Goal: Task Accomplishment & Management: Complete application form

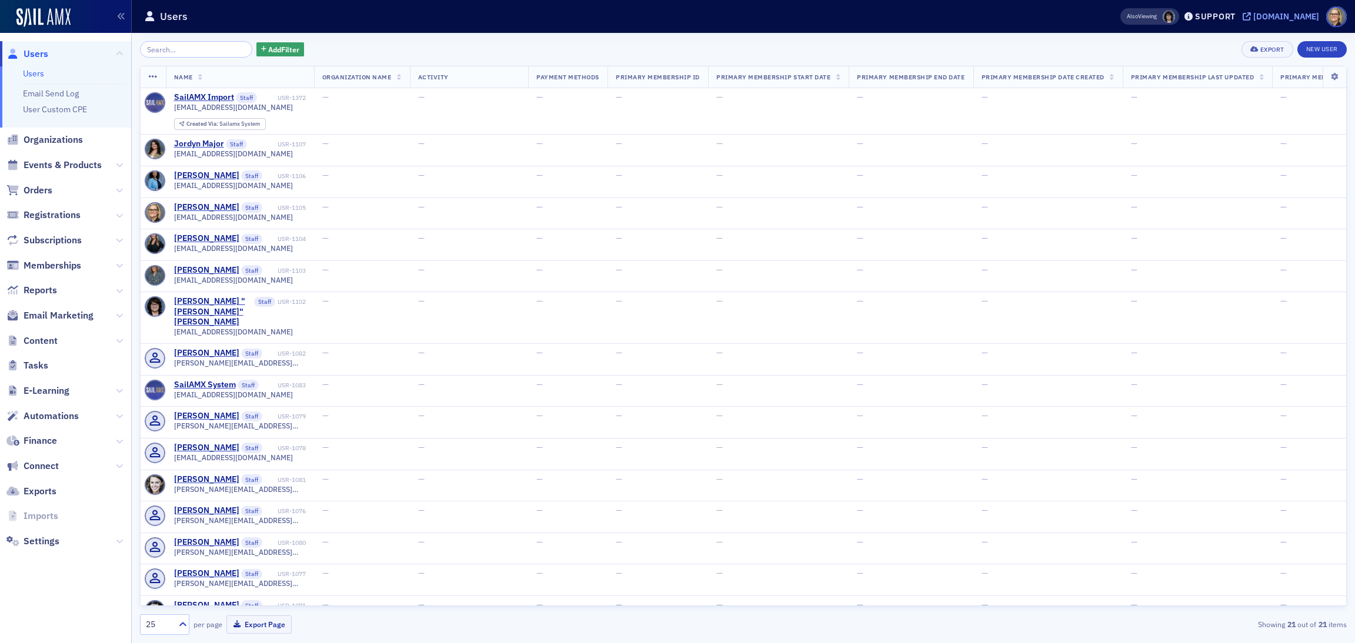
click at [1261, 11] on div "[DOMAIN_NAME]" at bounding box center [1286, 16] width 66 height 11
click at [116, 162] on icon at bounding box center [119, 165] width 7 height 7
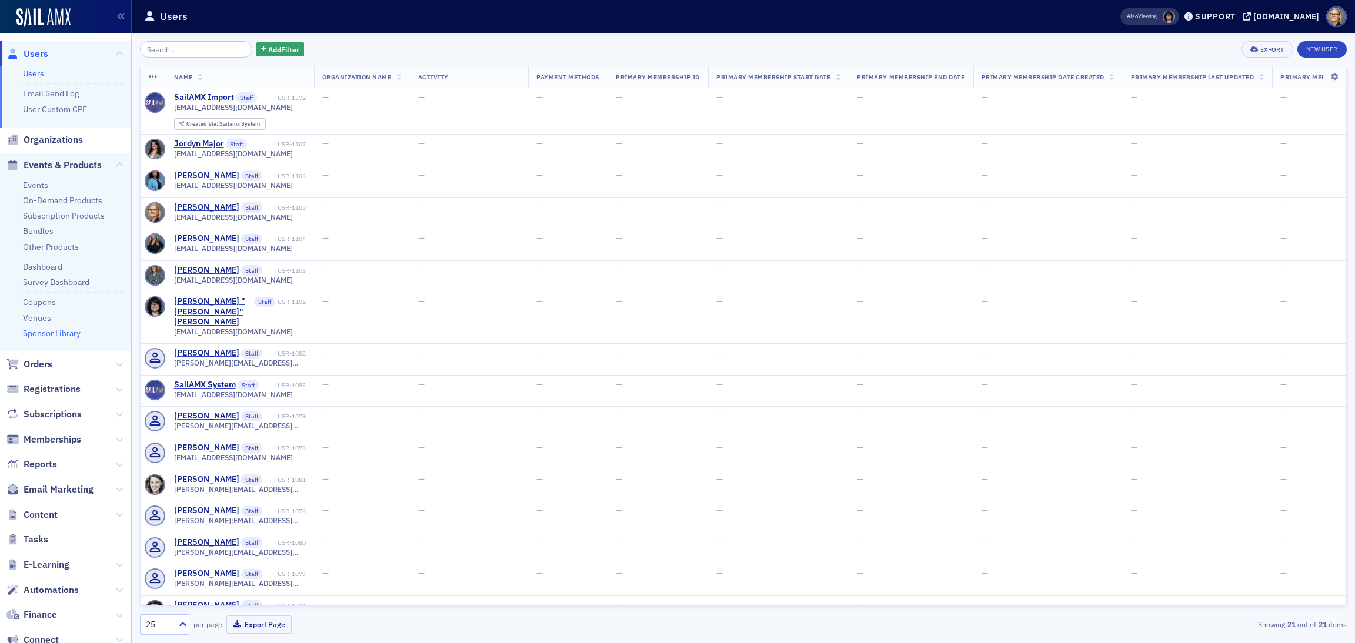
click at [68, 336] on link "Sponsor Library" at bounding box center [52, 333] width 58 height 11
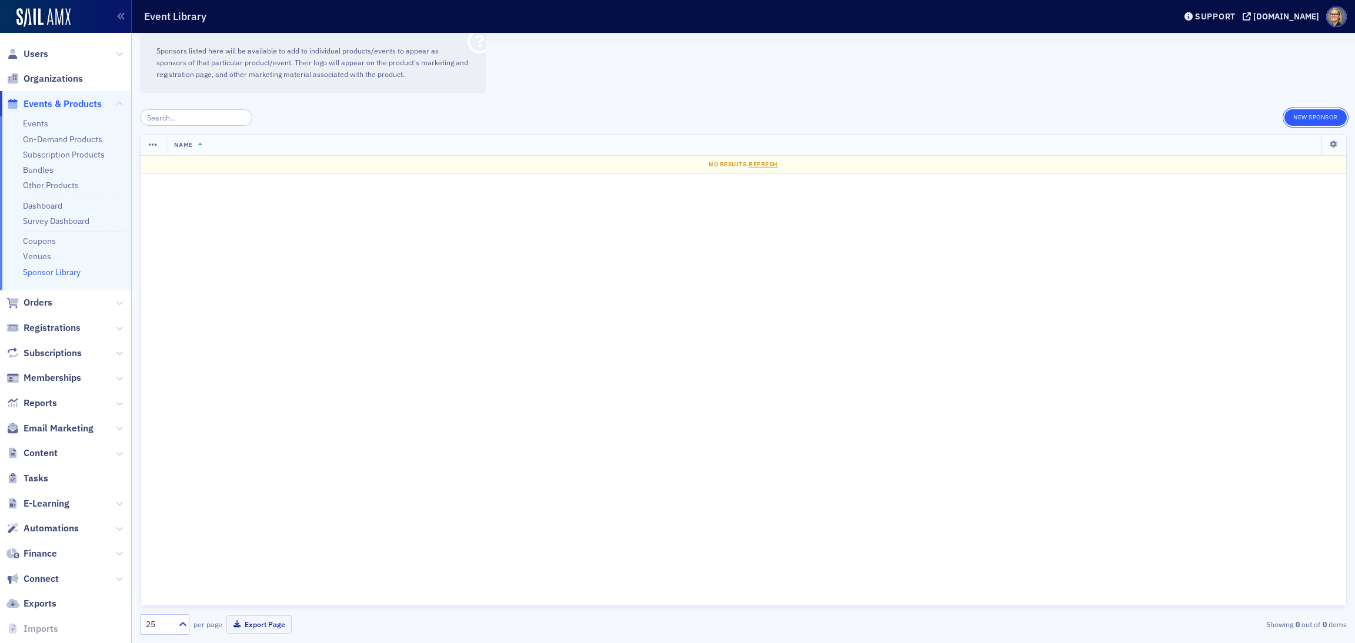
click at [1308, 118] on button "New Sponsor" at bounding box center [1315, 117] width 62 height 16
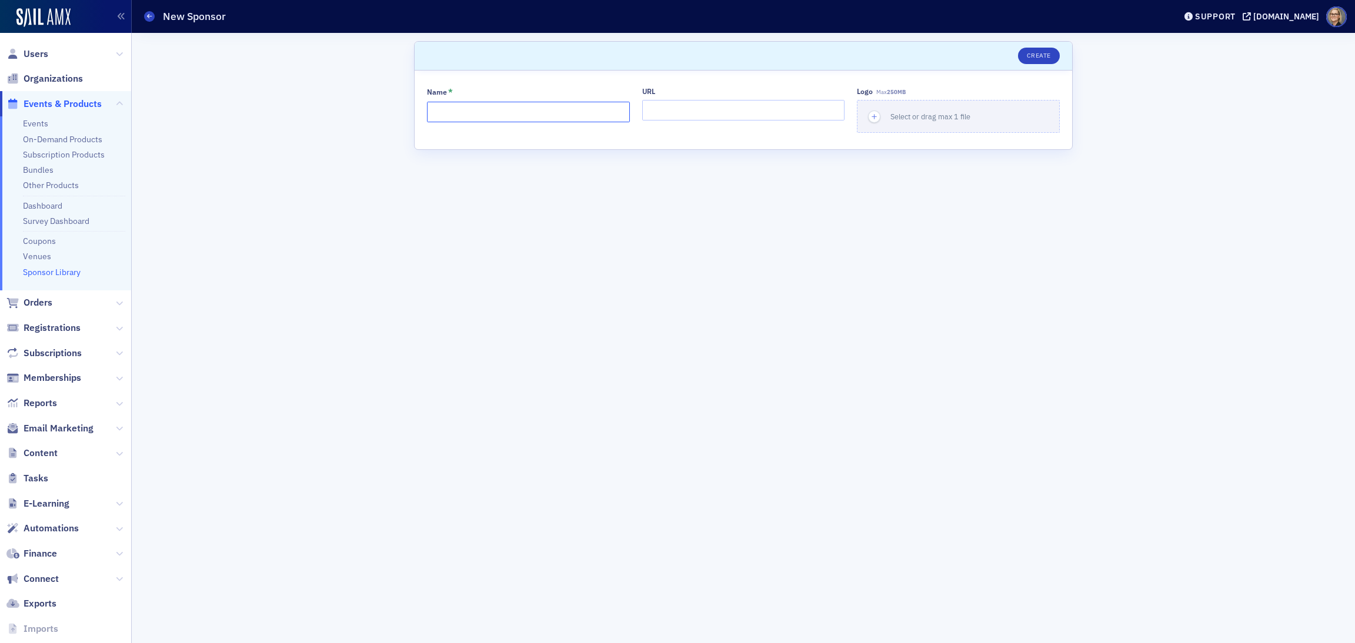
click at [548, 113] on input "Name *" at bounding box center [528, 112] width 203 height 21
type input "Stone Bank"
click at [716, 112] on input "URL" at bounding box center [743, 110] width 203 height 21
click at [878, 116] on icon "button" at bounding box center [874, 117] width 11 height 11
click at [1048, 54] on button "Create" at bounding box center [1039, 56] width 42 height 16
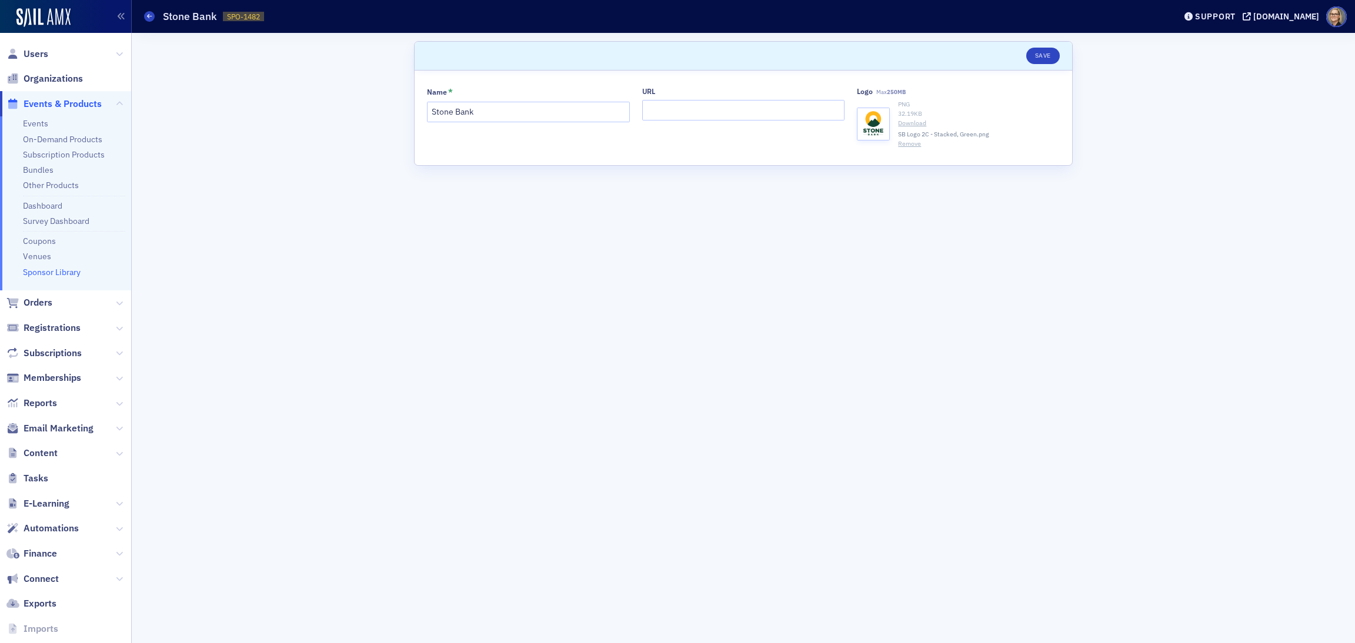
click at [56, 273] on link "Sponsor Library" at bounding box center [52, 272] width 58 height 11
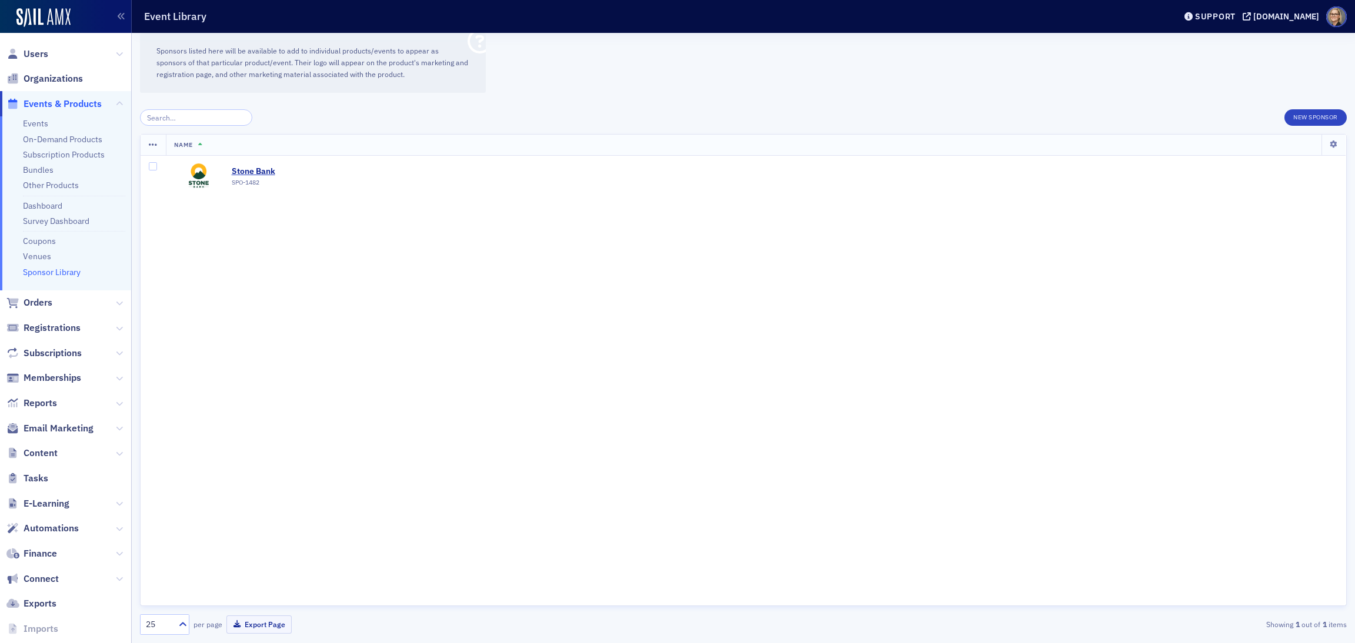
click at [478, 43] on icon at bounding box center [479, 41] width 25 height 25
click at [1300, 117] on button "New Sponsor" at bounding box center [1315, 117] width 62 height 16
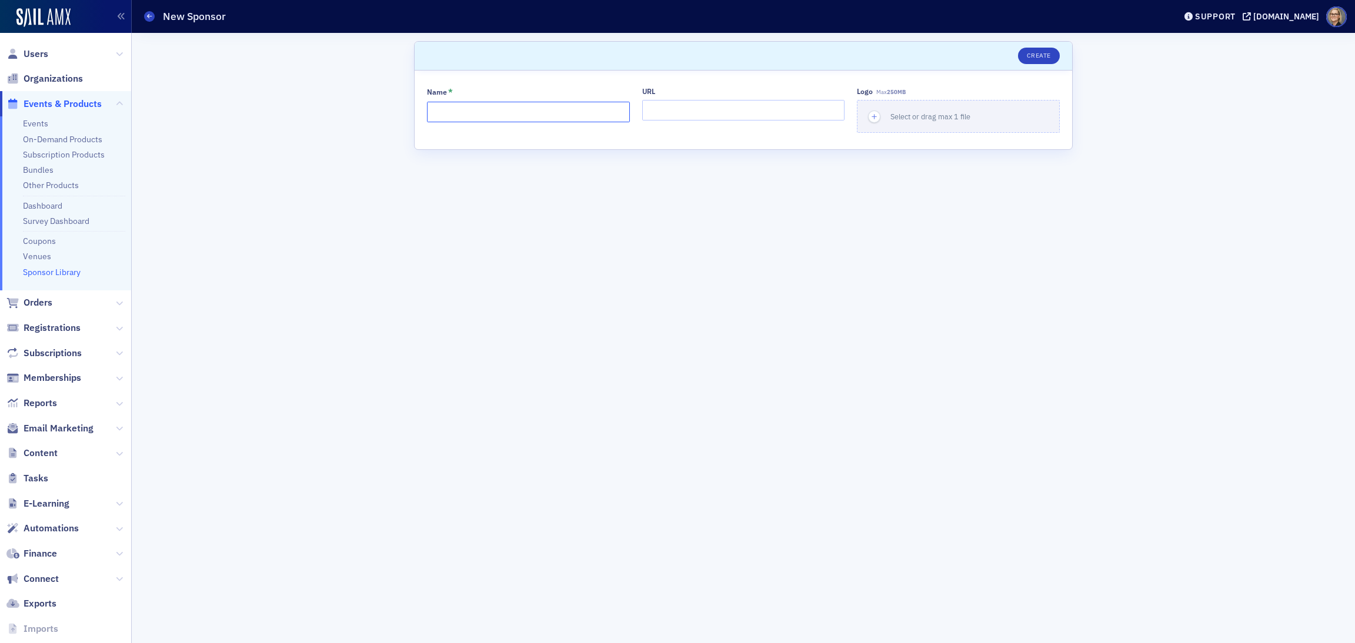
click at [521, 113] on input "Name *" at bounding box center [528, 112] width 203 height 21
click at [465, 111] on input "8AM CPACharge" at bounding box center [528, 112] width 203 height 21
type input "8AM CPACharge"
click at [890, 120] on span "Select or drag max 1 file" at bounding box center [930, 116] width 80 height 9
click at [1049, 57] on button "Create" at bounding box center [1039, 56] width 42 height 16
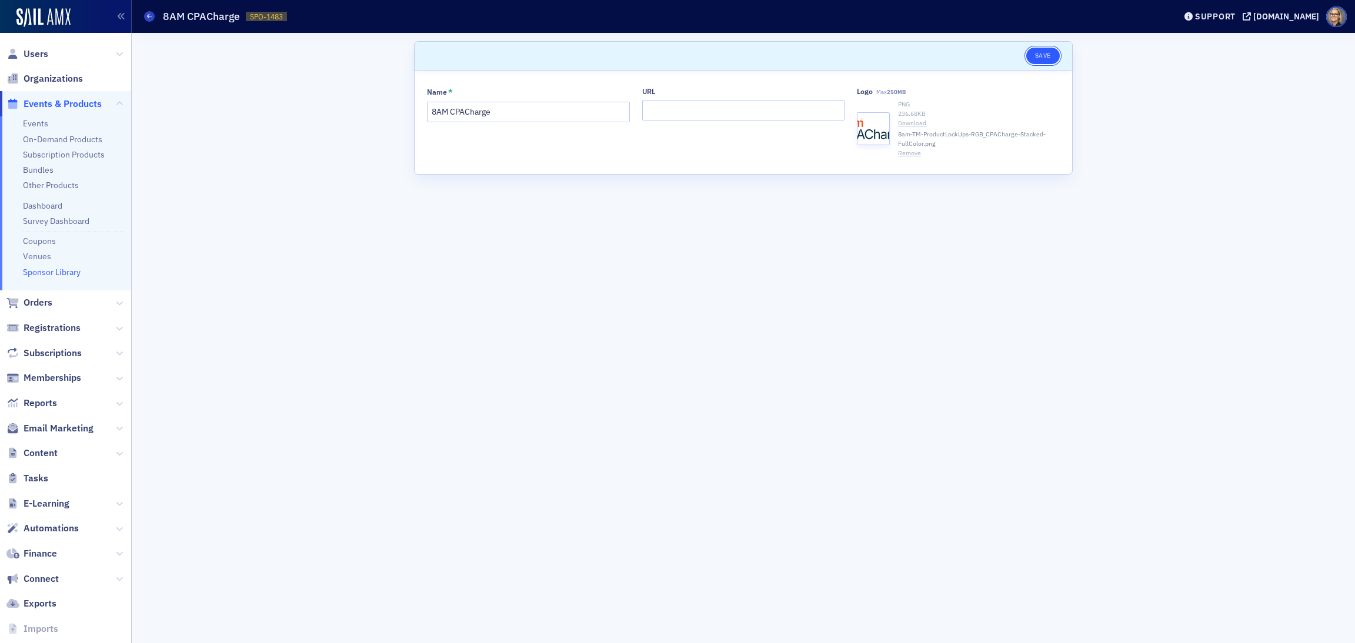
click at [1043, 56] on button "Save" at bounding box center [1043, 56] width 34 height 16
click at [694, 111] on input "URL" at bounding box center [743, 110] width 203 height 21
click at [1043, 56] on button "Save" at bounding box center [1043, 56] width 34 height 16
click at [51, 269] on link "Sponsor Library" at bounding box center [52, 272] width 58 height 11
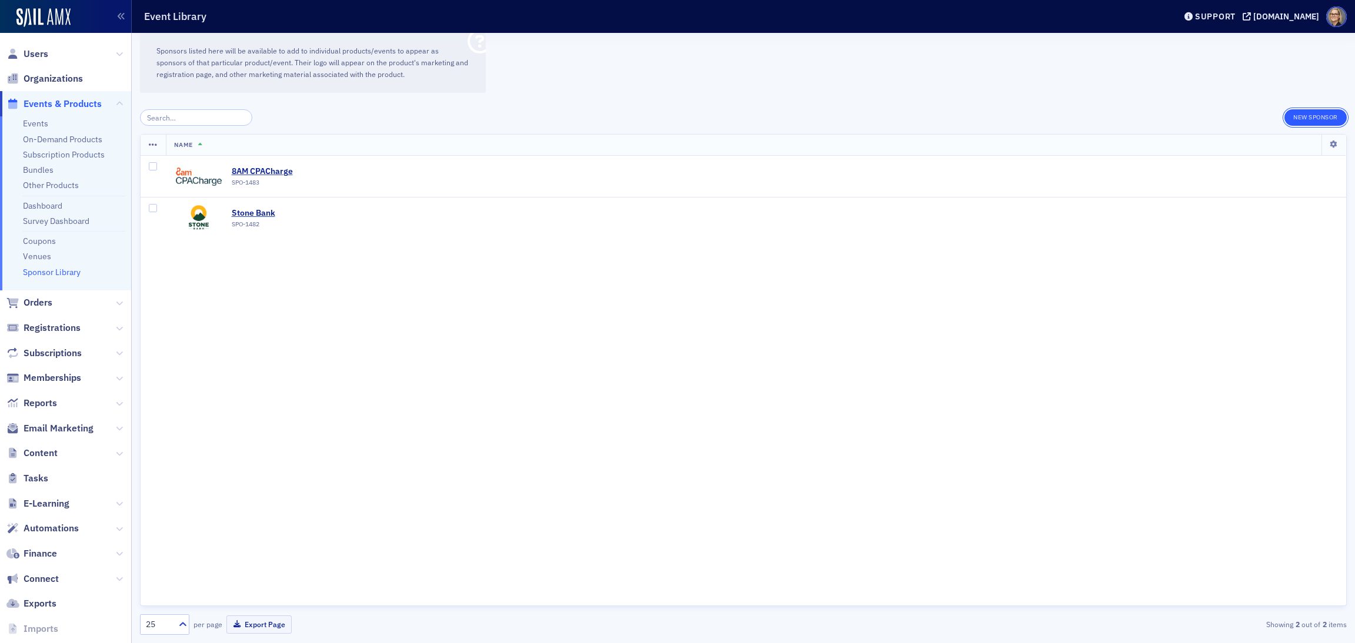
click at [1310, 121] on button "New Sponsor" at bounding box center [1315, 117] width 62 height 16
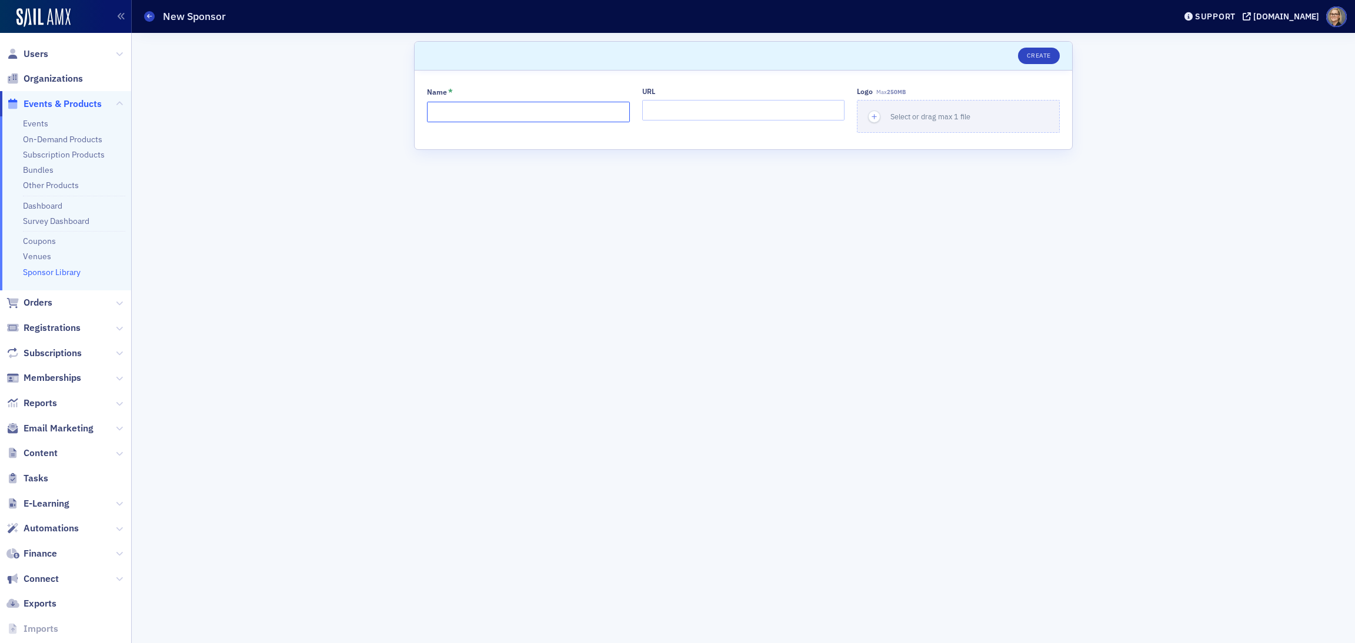
click at [527, 118] on input "Name *" at bounding box center [528, 112] width 203 height 21
type input "Paychex"
click at [877, 116] on icon "button" at bounding box center [874, 117] width 11 height 11
click at [1044, 53] on button "Create" at bounding box center [1039, 56] width 42 height 16
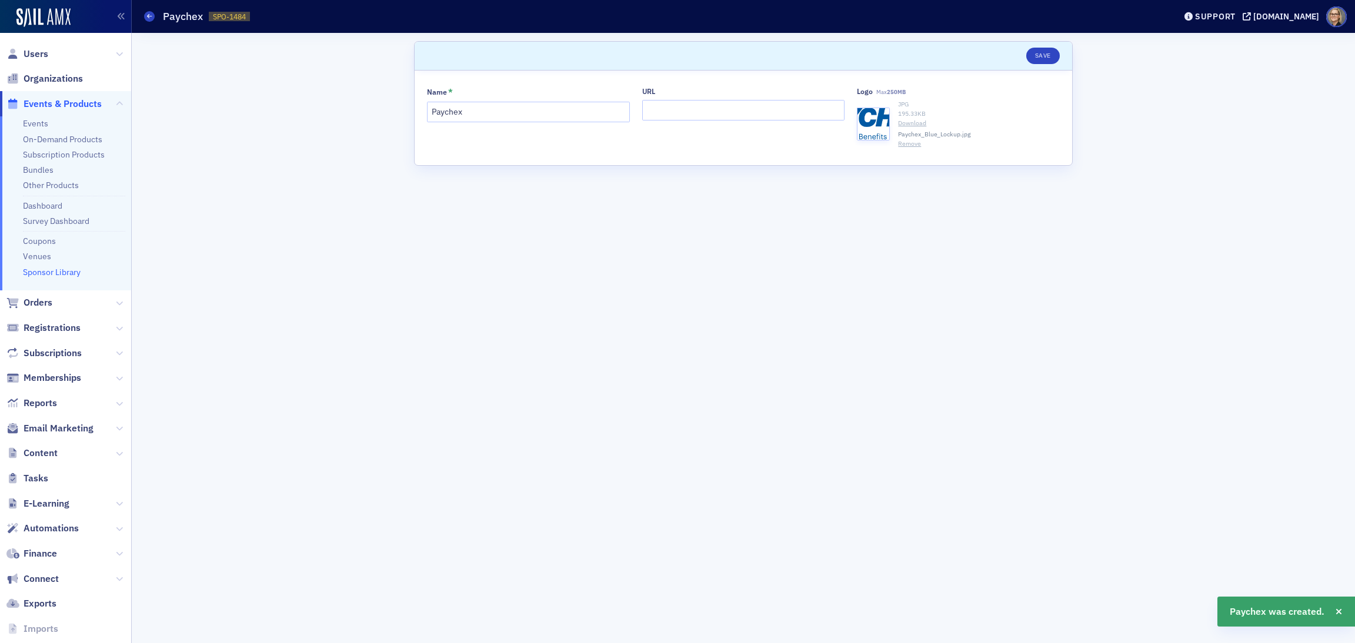
click at [57, 272] on link "Sponsor Library" at bounding box center [52, 272] width 58 height 11
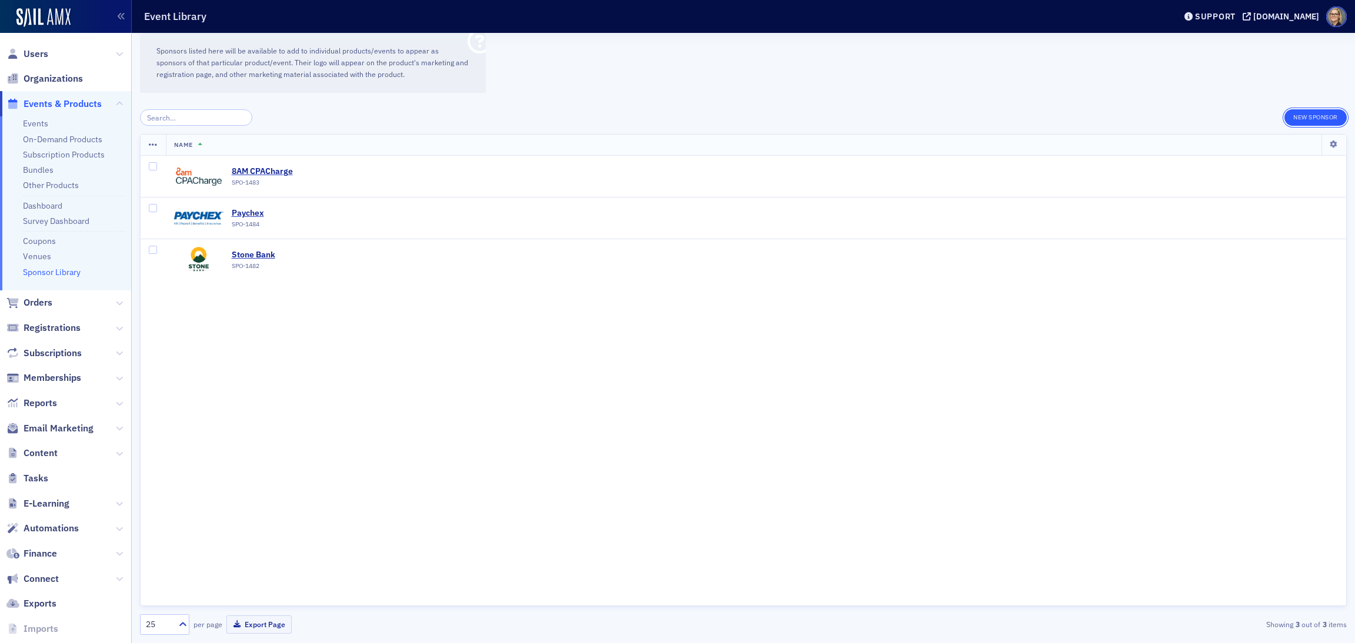
click at [1315, 112] on button "New Sponsor" at bounding box center [1315, 117] width 62 height 16
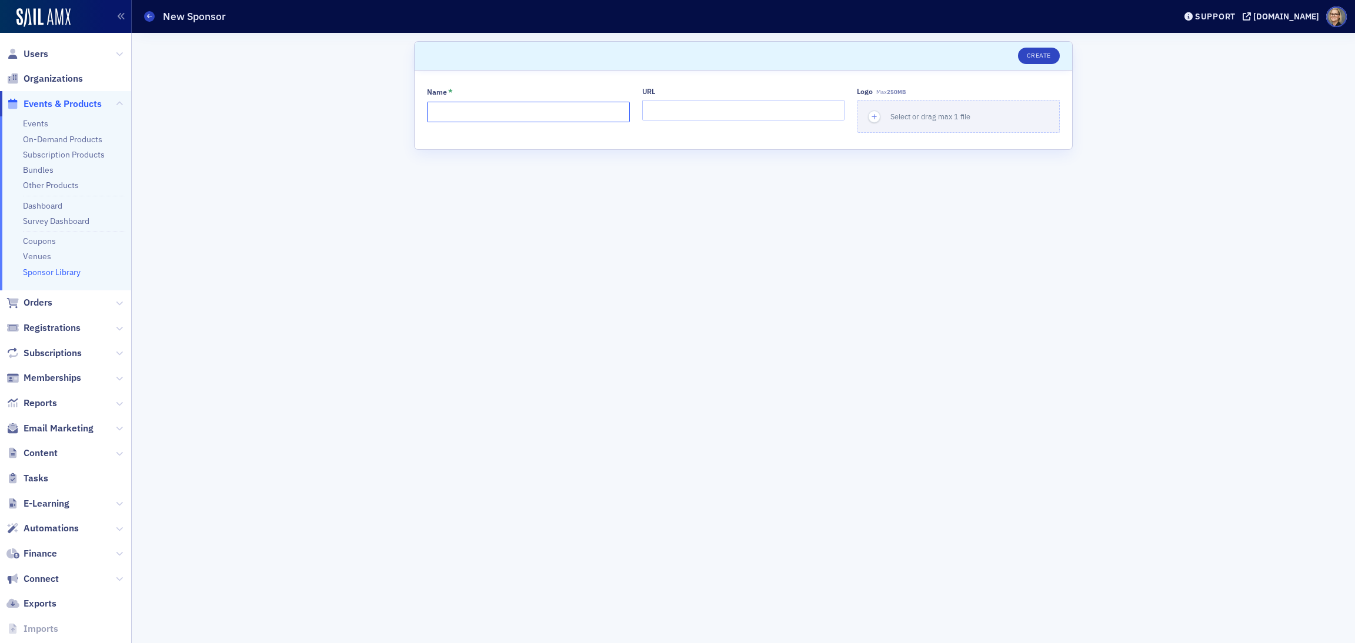
click at [503, 112] on input "Name *" at bounding box center [528, 112] width 203 height 21
type input "Camico"
click at [873, 113] on icon "button" at bounding box center [874, 117] width 11 height 11
click at [1040, 53] on button "Create" at bounding box center [1039, 56] width 42 height 16
click at [59, 268] on link "Sponsor Library" at bounding box center [52, 272] width 58 height 11
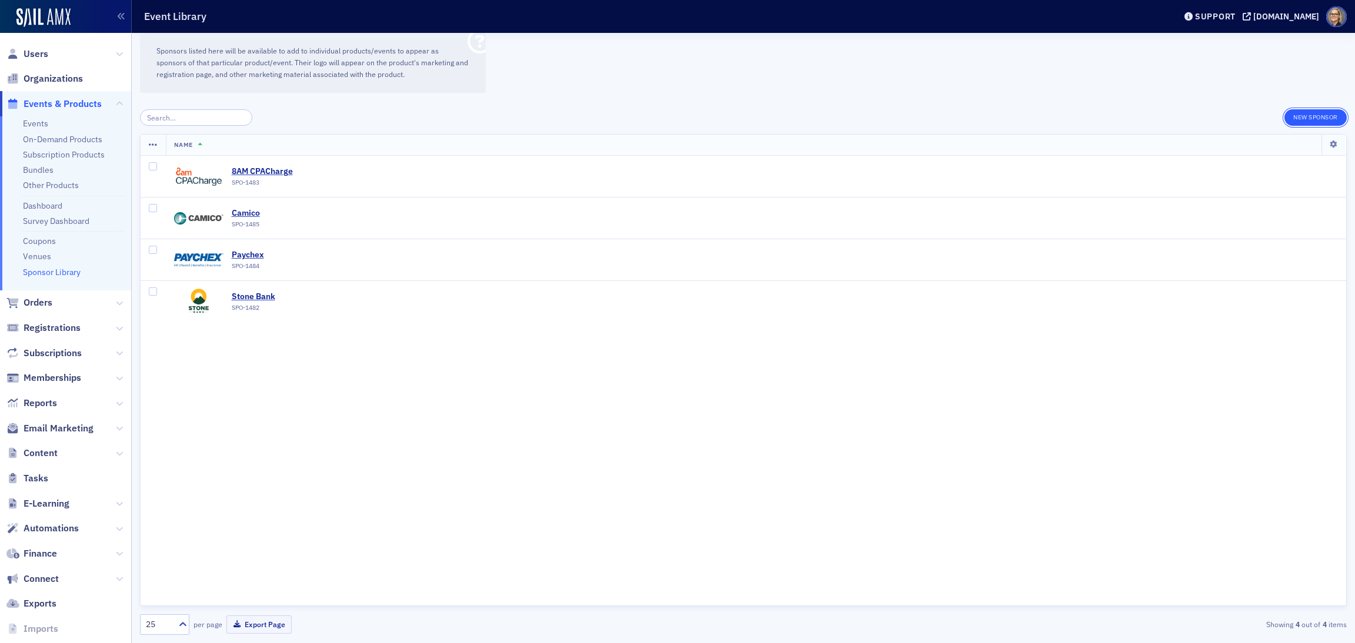
click at [1302, 117] on button "New Sponsor" at bounding box center [1315, 117] width 62 height 16
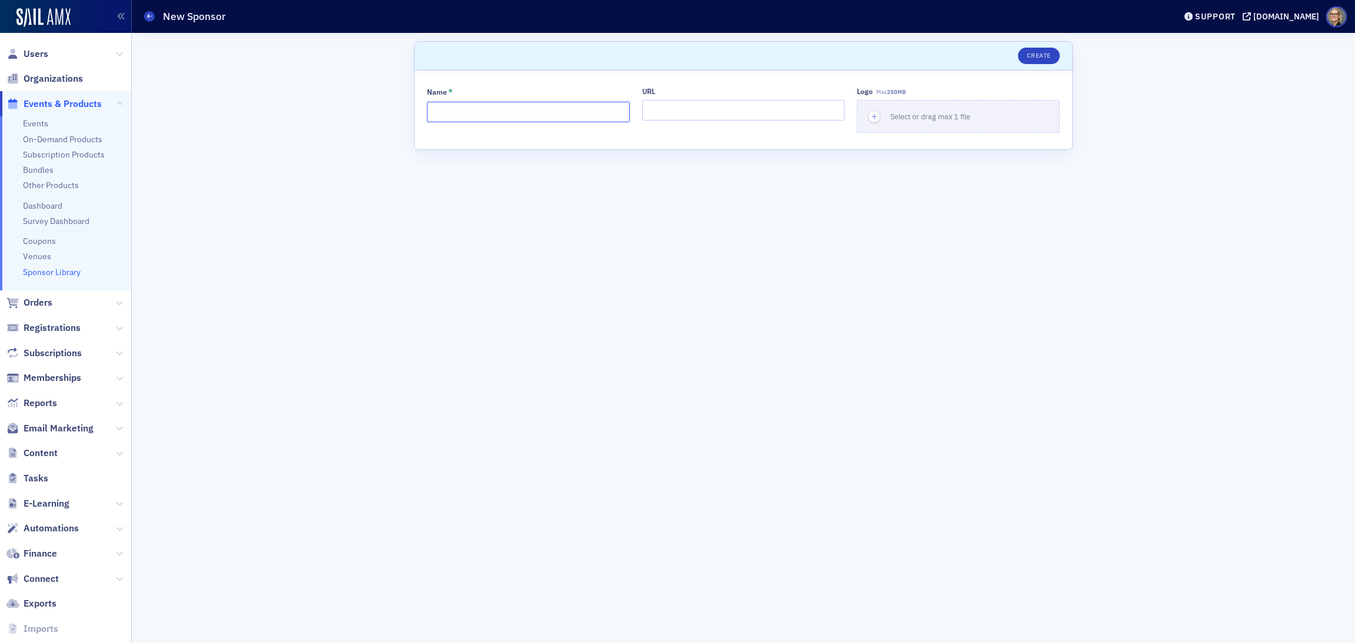
click at [478, 116] on input "Name *" at bounding box center [528, 112] width 203 height 21
type input "[PERSON_NAME] Insurance"
click at [871, 114] on icon "button" at bounding box center [874, 117] width 11 height 11
click at [1042, 54] on button "Create" at bounding box center [1039, 56] width 42 height 16
click at [52, 276] on link "Sponsor Library" at bounding box center [52, 272] width 58 height 11
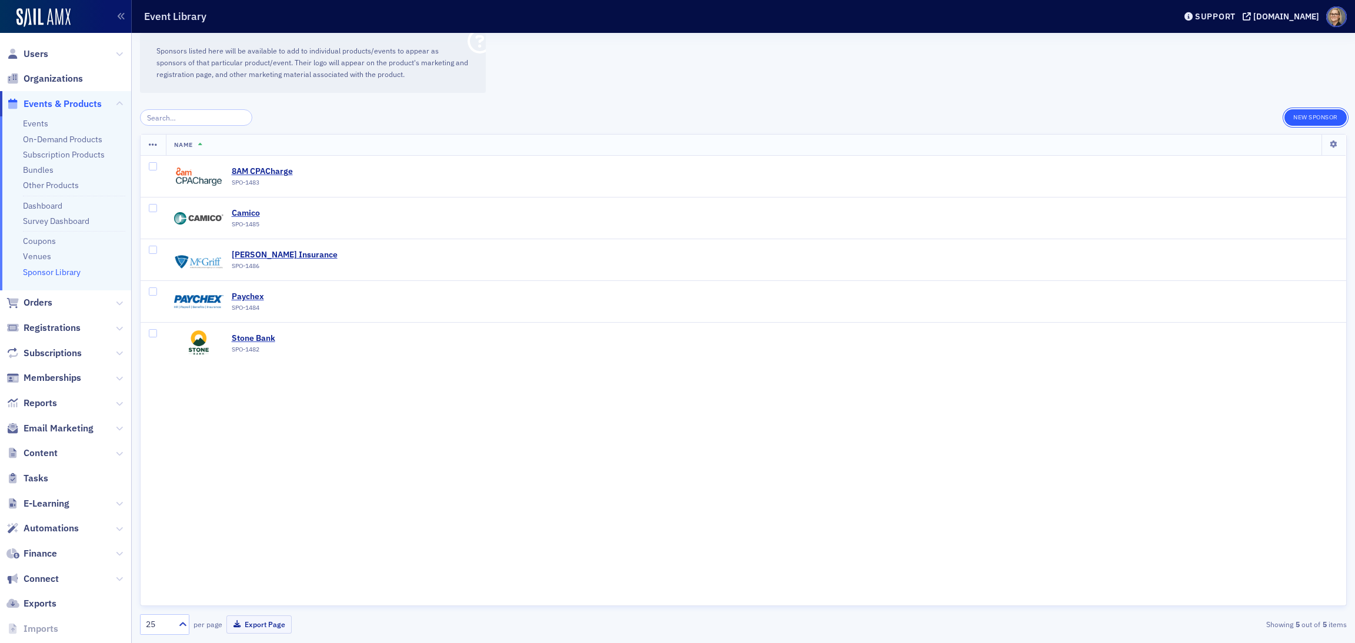
click at [1300, 113] on button "New Sponsor" at bounding box center [1315, 117] width 62 height 16
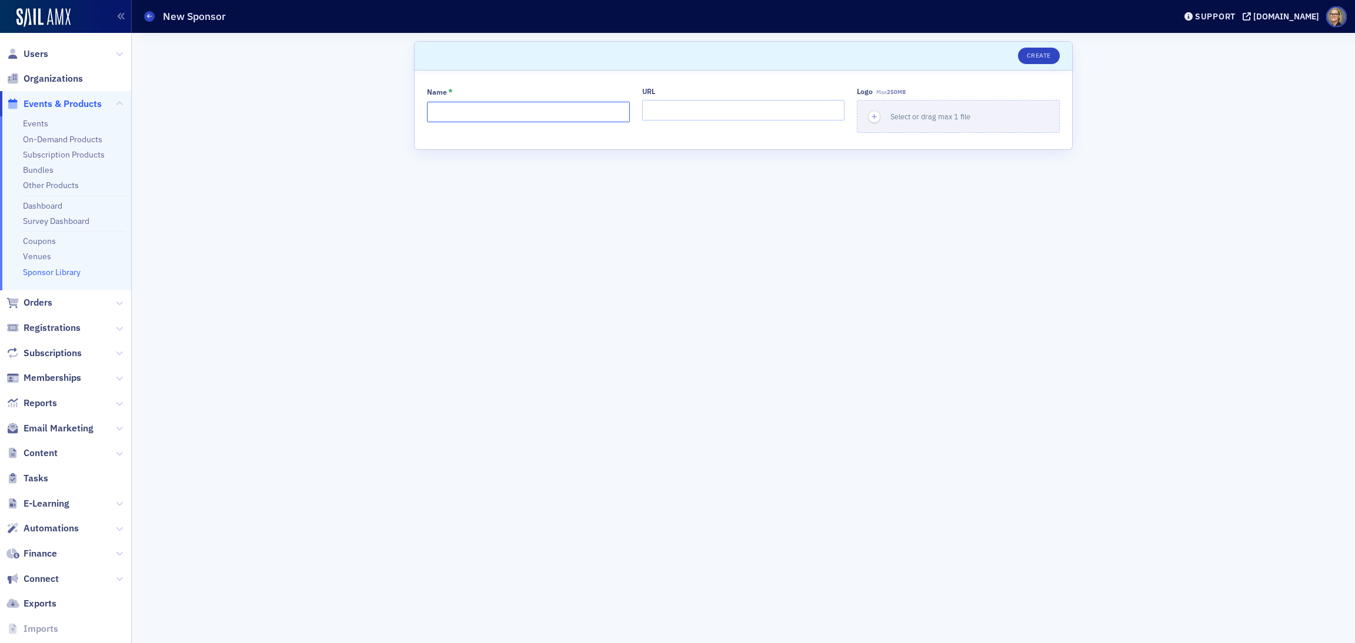
click at [484, 113] on input "Name *" at bounding box center [528, 112] width 203 height 21
type input "Allied Tech Group"
click at [874, 114] on icon "button" at bounding box center [874, 117] width 11 height 11
click at [1046, 53] on button "Create" at bounding box center [1039, 56] width 42 height 16
click at [1050, 54] on button "Save" at bounding box center [1043, 56] width 34 height 16
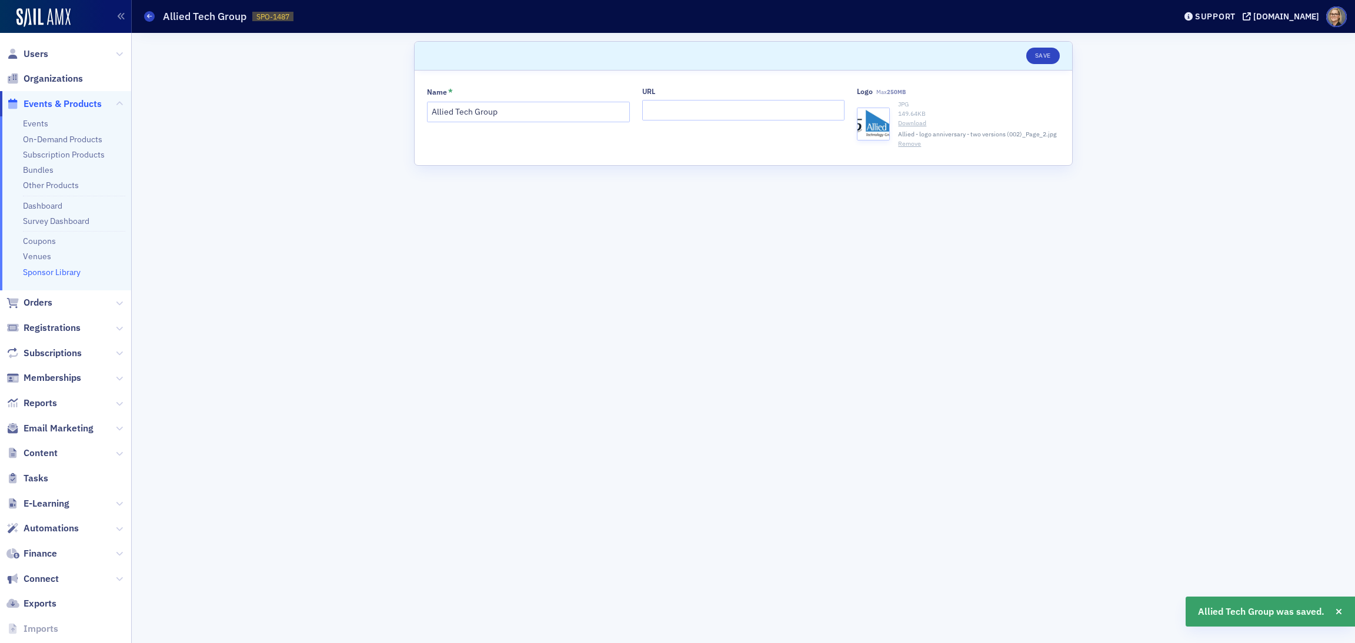
click at [61, 270] on link "Sponsor Library" at bounding box center [52, 272] width 58 height 11
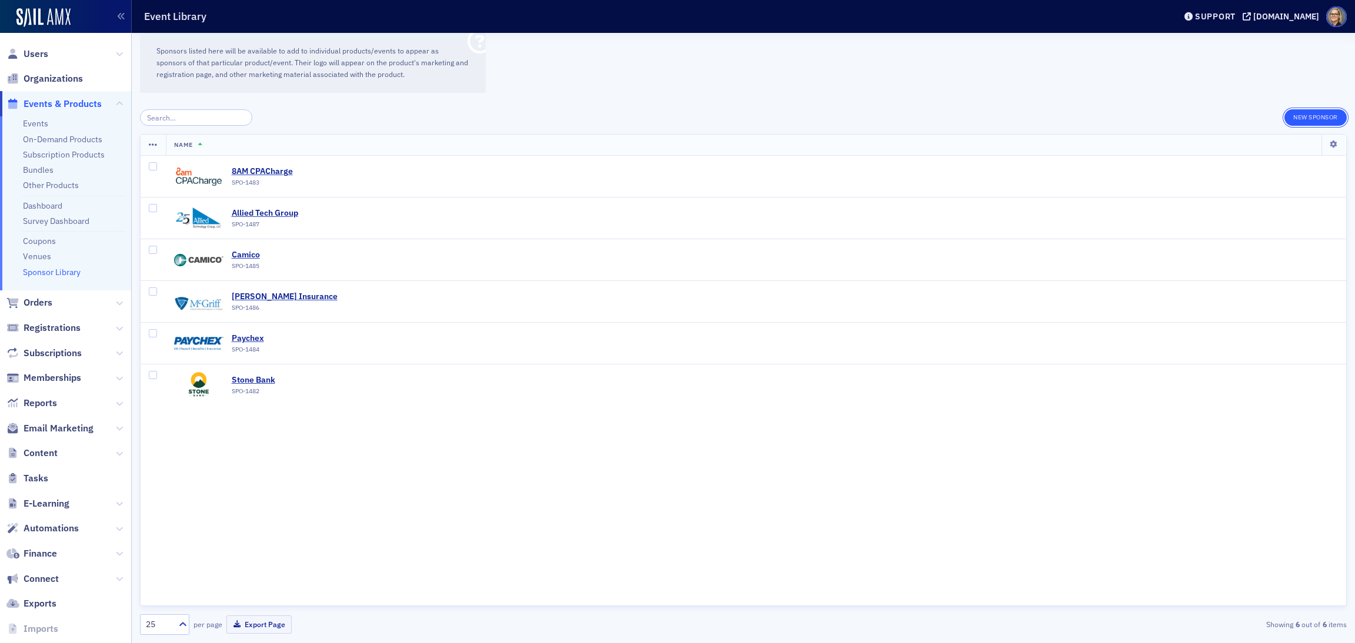
click at [1308, 112] on button "New Sponsor" at bounding box center [1315, 117] width 62 height 16
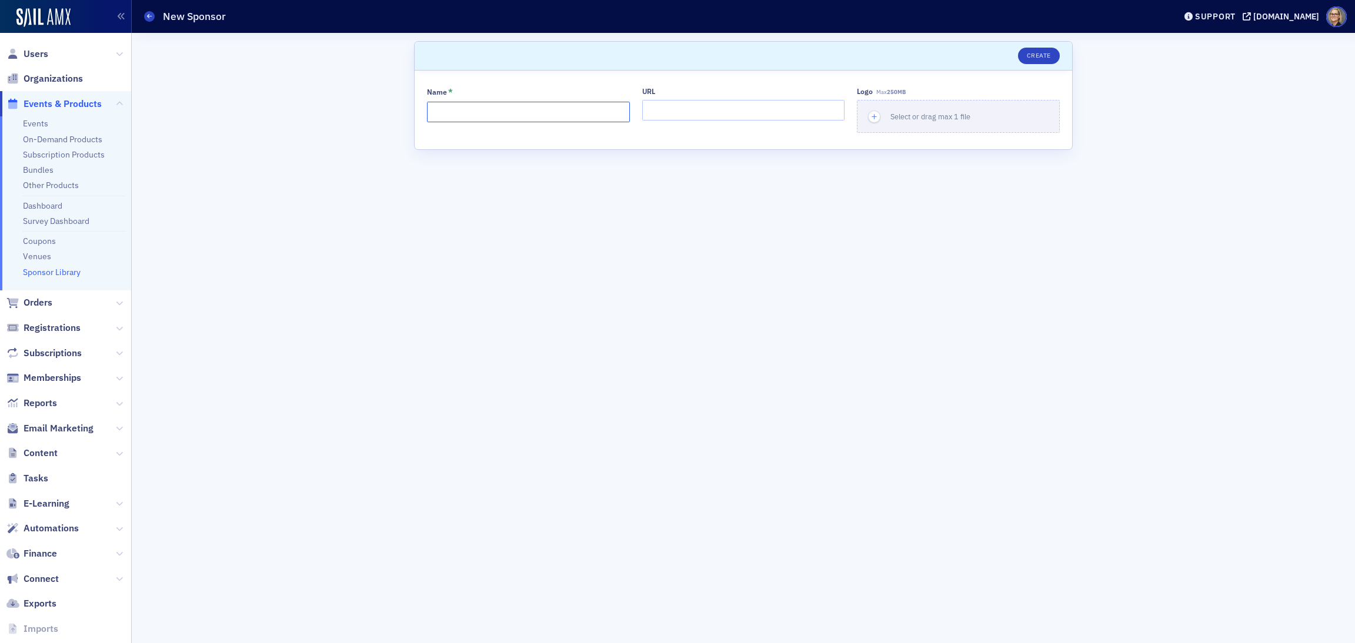
click at [470, 115] on input "Name *" at bounding box center [528, 112] width 203 height 21
type input "[PERSON_NAME]"
click at [874, 118] on icon "button" at bounding box center [874, 117] width 11 height 11
click at [1047, 50] on button "Create" at bounding box center [1039, 56] width 42 height 16
click at [51, 272] on link "Sponsor Library" at bounding box center [52, 272] width 58 height 11
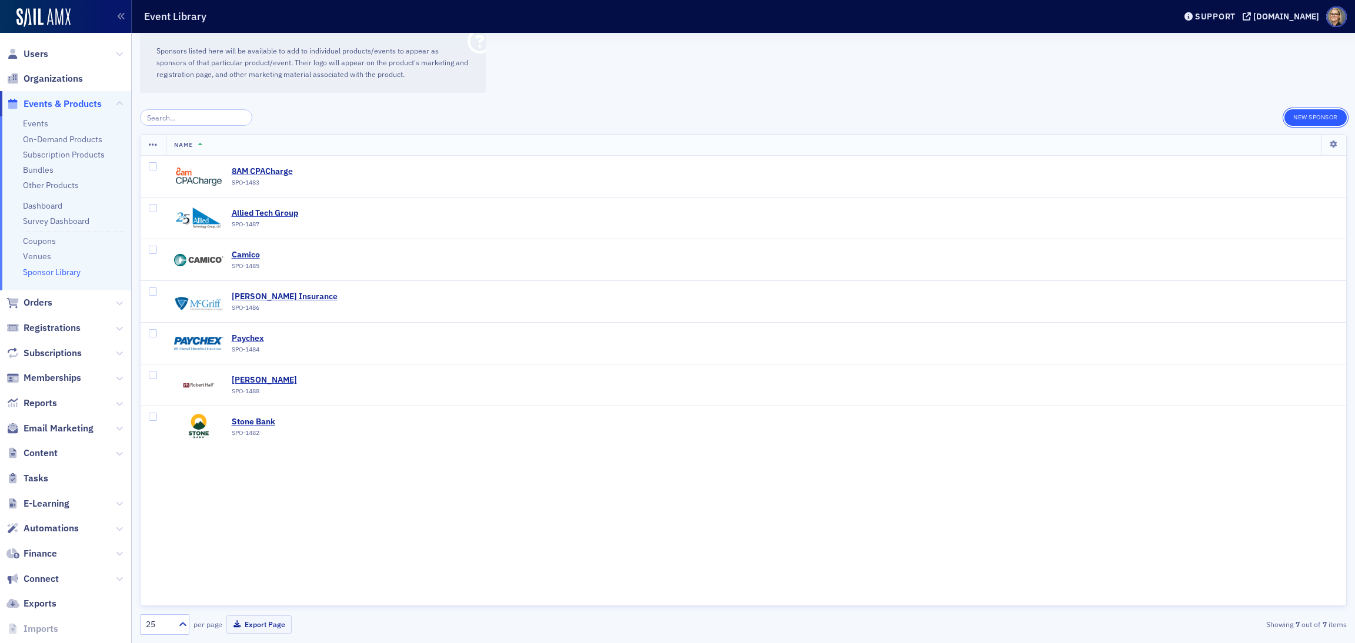
click at [1299, 115] on button "New Sponsor" at bounding box center [1315, 117] width 62 height 16
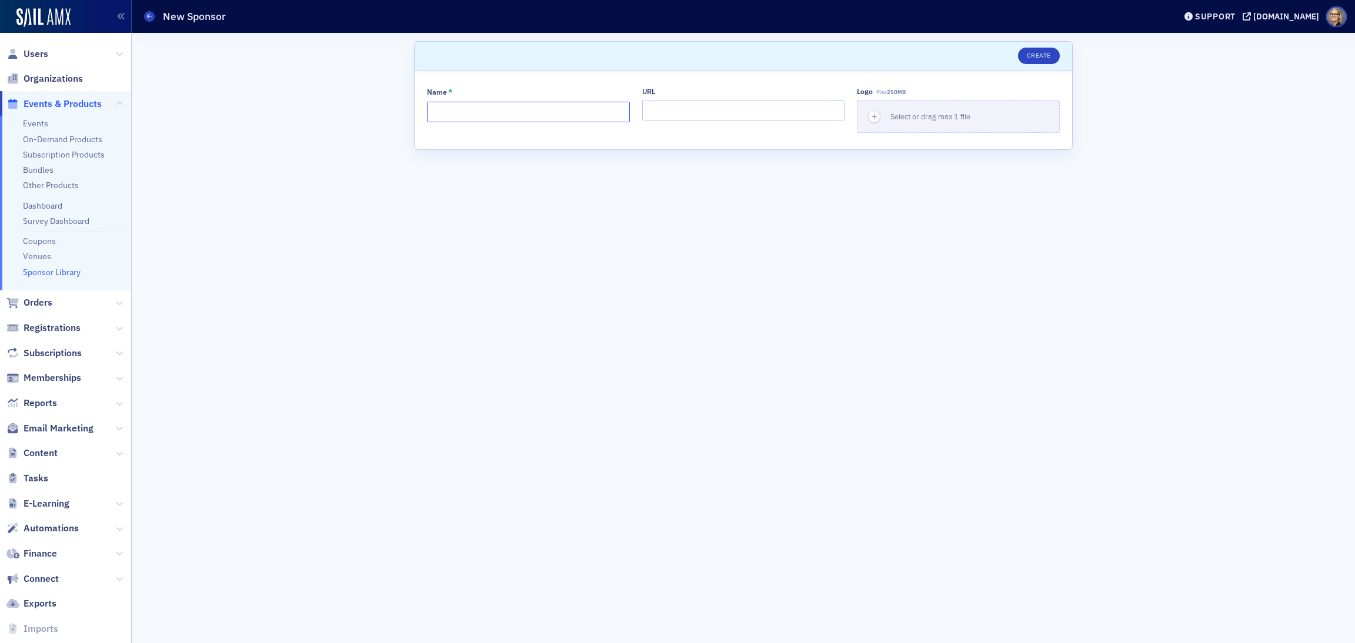
click at [514, 110] on input "Name *" at bounding box center [528, 112] width 203 height 21
type input "Mainstream Technologies"
click at [873, 119] on icon "button" at bounding box center [874, 117] width 11 height 11
click at [1038, 56] on button "Create" at bounding box center [1039, 56] width 42 height 16
click at [1037, 61] on button "Save" at bounding box center [1043, 56] width 34 height 16
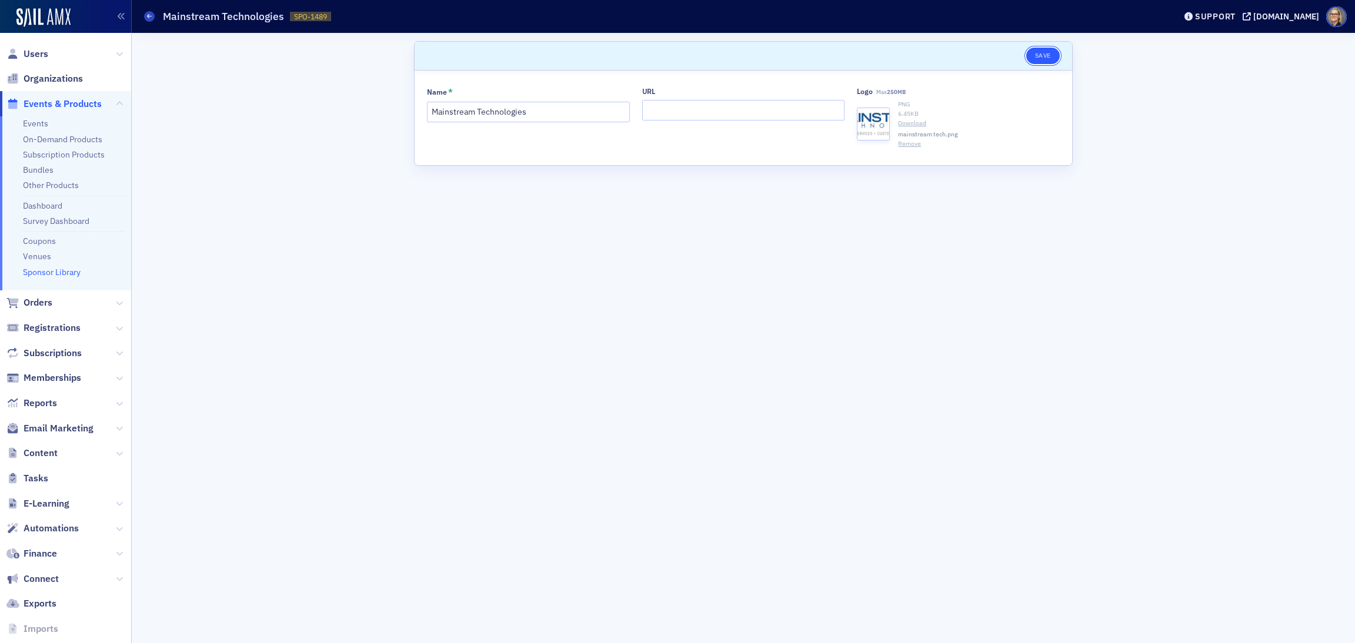
click at [1049, 55] on button "Save" at bounding box center [1043, 56] width 34 height 16
click at [50, 275] on link "Sponsor Library" at bounding box center [52, 272] width 58 height 11
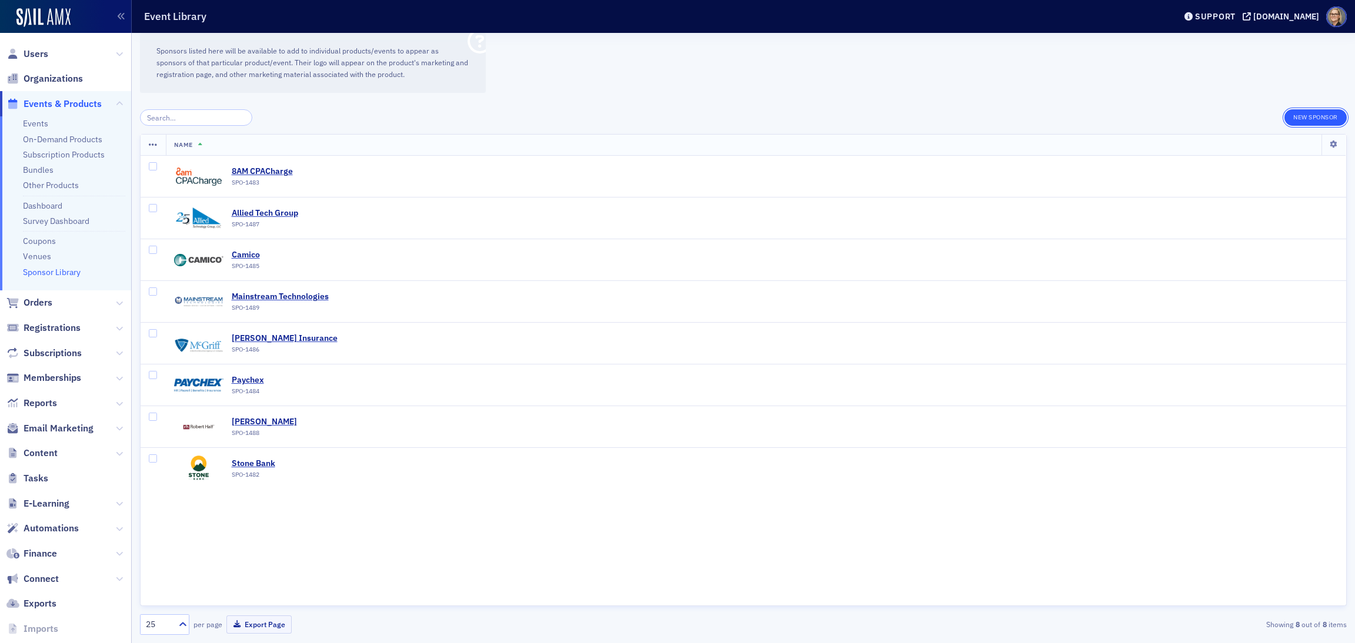
click at [1301, 116] on button "New Sponsor" at bounding box center [1315, 117] width 62 height 16
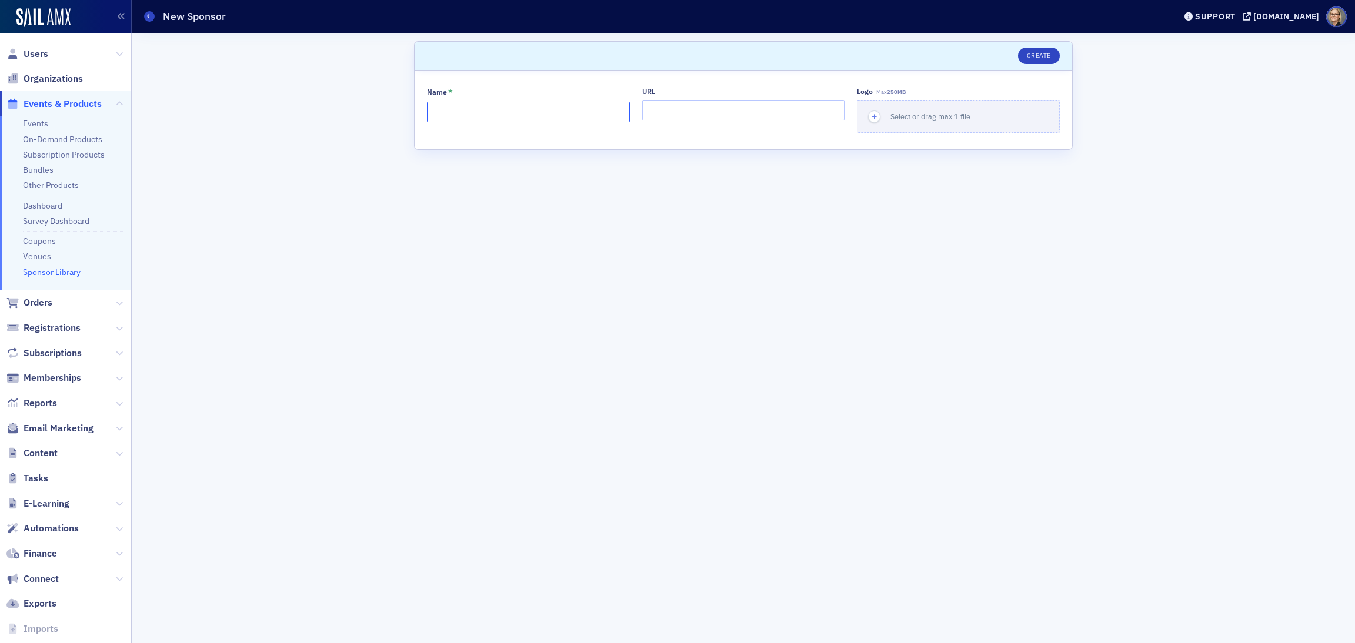
click at [517, 118] on input "Name *" at bounding box center [528, 112] width 203 height 21
type input "Datapath Inc."
click at [923, 116] on span "Select or drag max 1 file" at bounding box center [930, 116] width 80 height 9
click at [1037, 53] on button "Create" at bounding box center [1039, 56] width 42 height 16
click at [1050, 54] on button "Save" at bounding box center [1043, 56] width 34 height 16
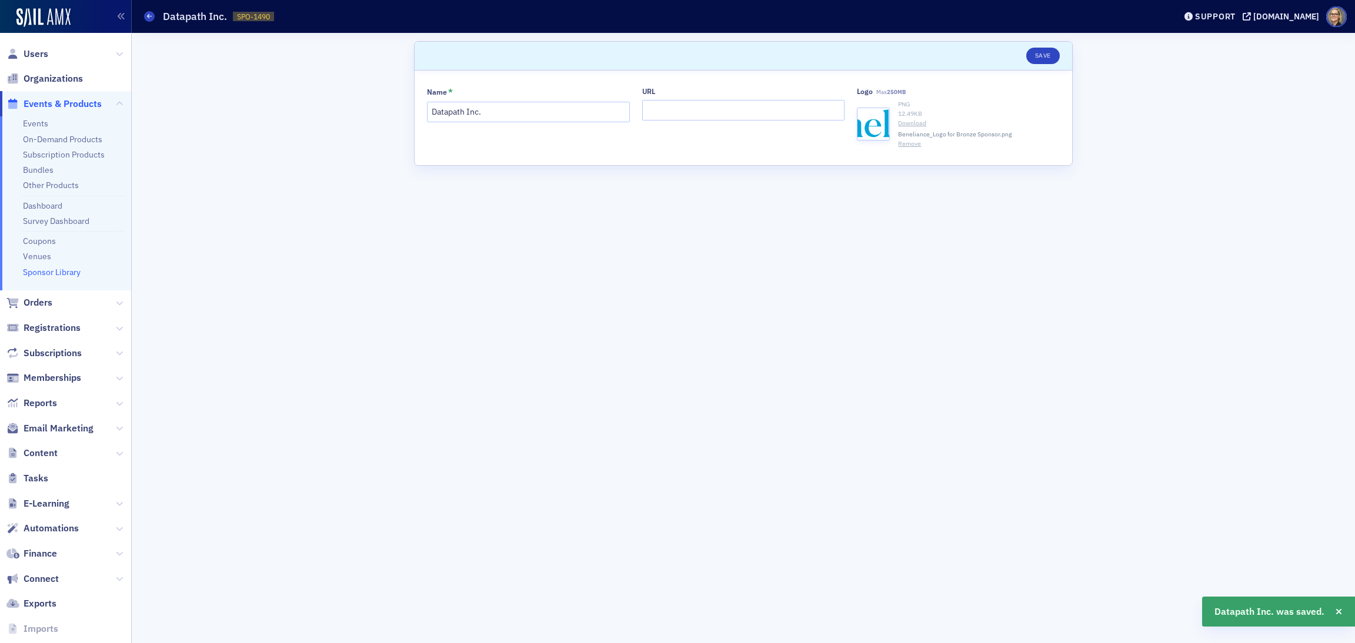
click at [48, 271] on link "Sponsor Library" at bounding box center [52, 272] width 58 height 11
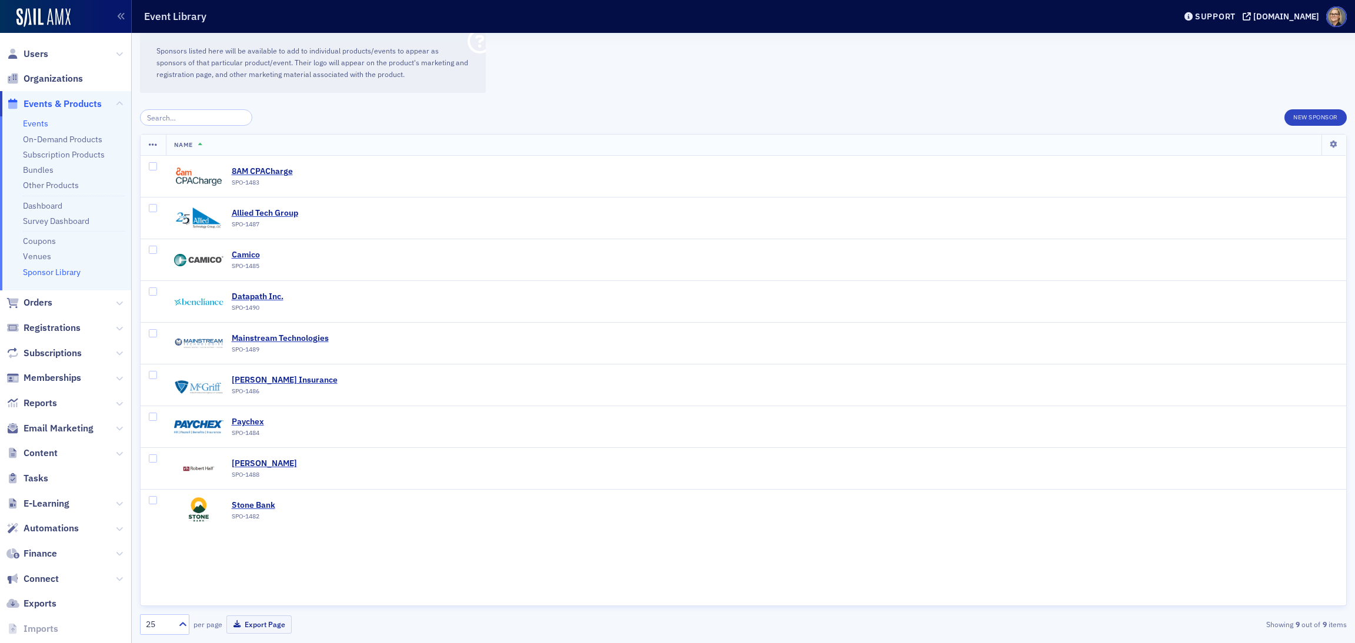
click at [38, 124] on link "Events" at bounding box center [35, 123] width 25 height 11
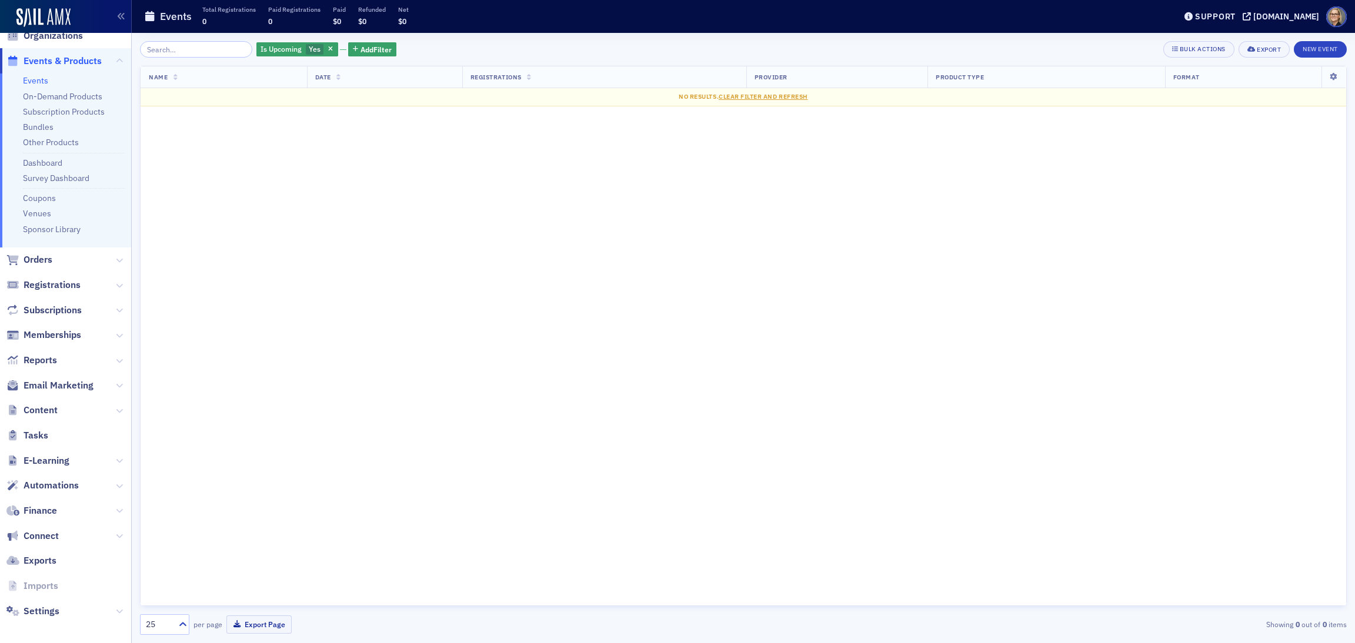
scroll to position [48, 0]
click at [1253, 18] on div "[DOMAIN_NAME]" at bounding box center [1286, 16] width 66 height 11
click at [55, 225] on link "Sponsor Library" at bounding box center [52, 224] width 58 height 11
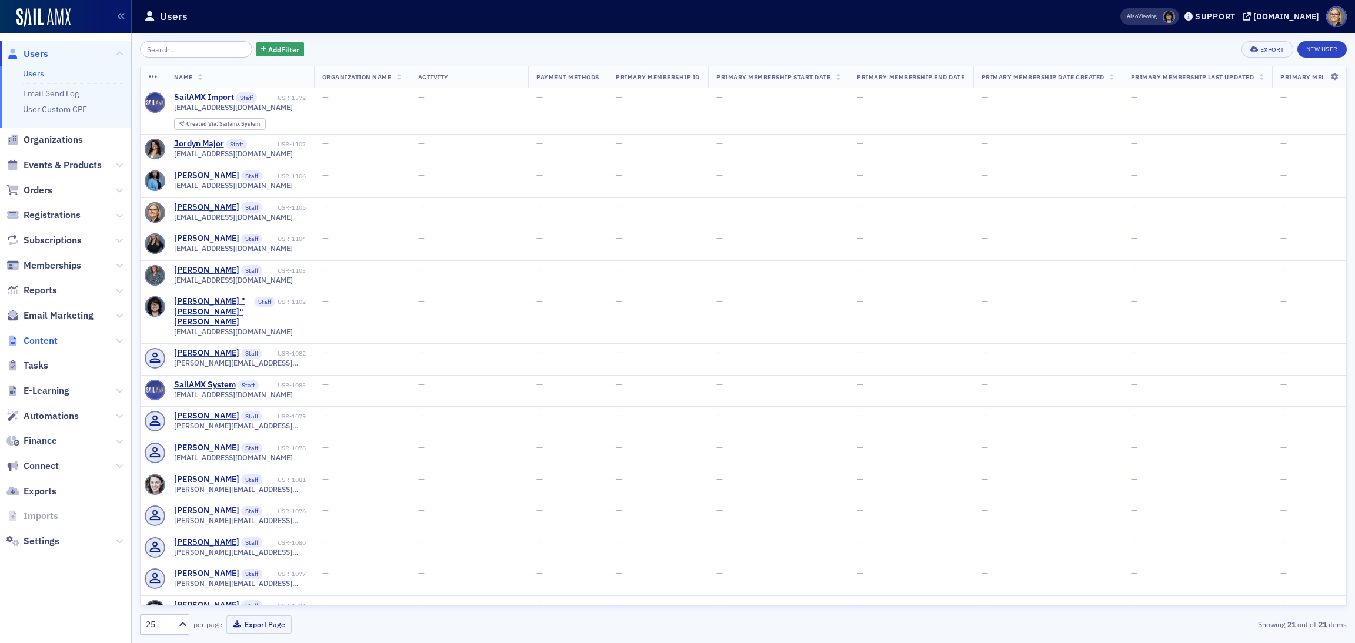
click at [42, 336] on span "Content" at bounding box center [41, 341] width 34 height 13
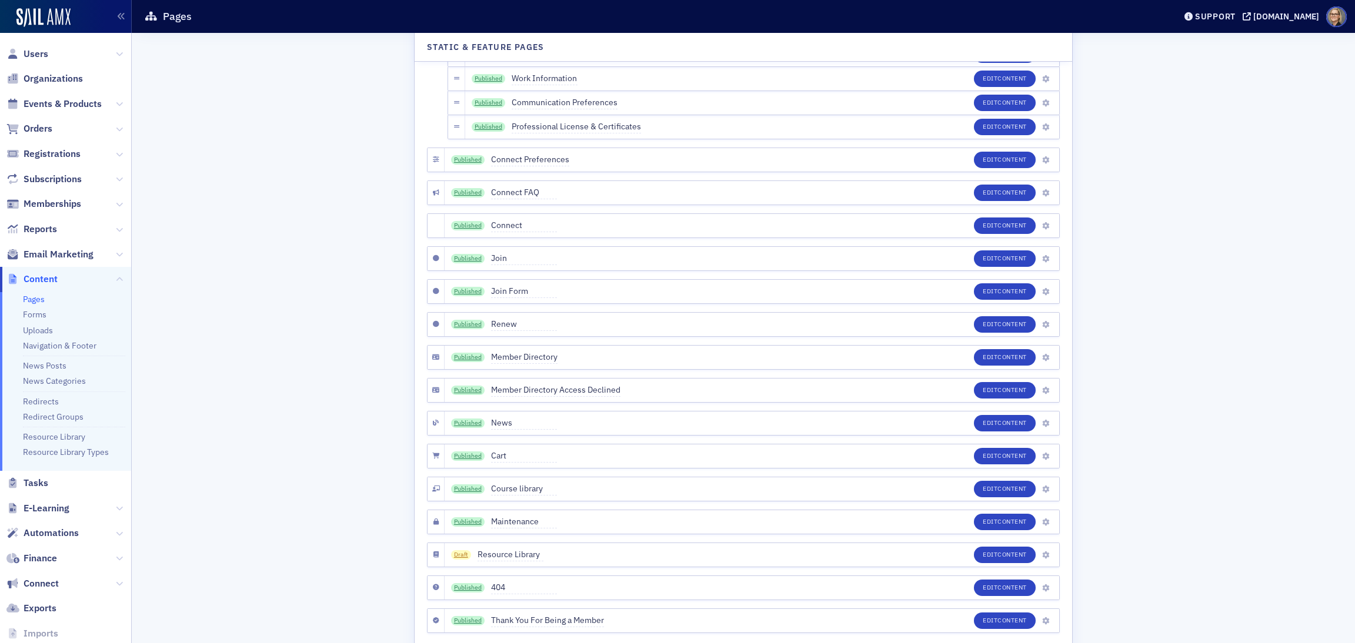
scroll to position [2377, 0]
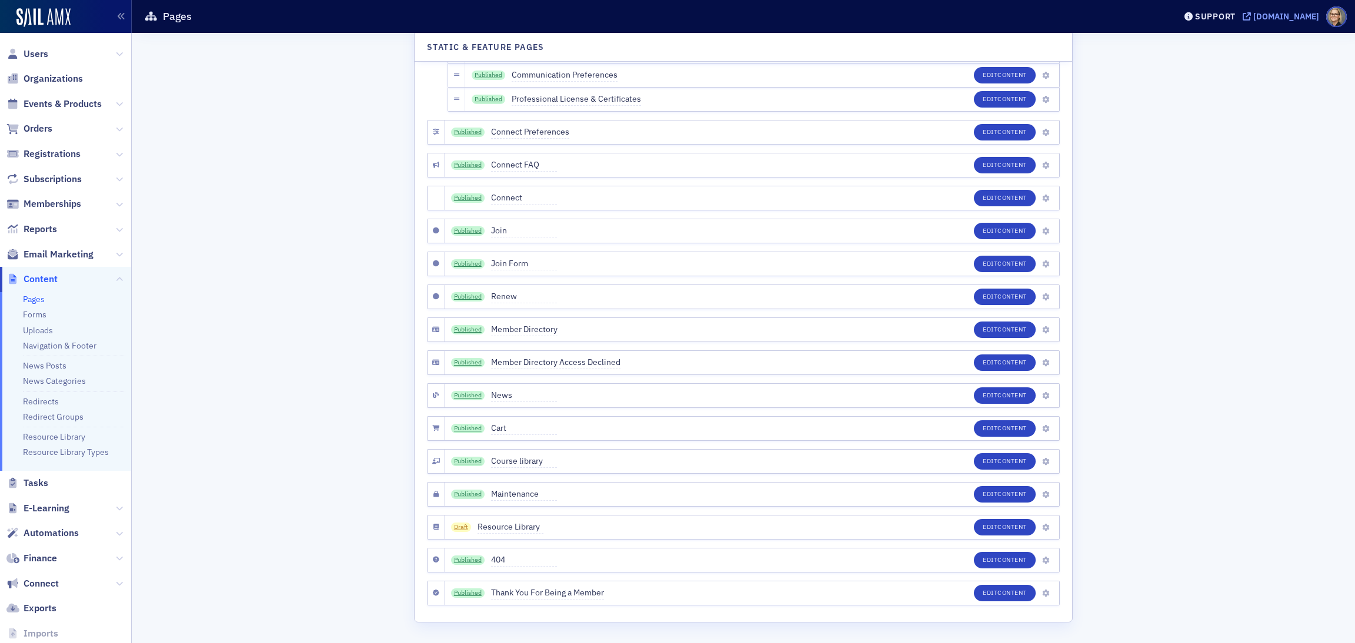
click at [1265, 17] on div "[DOMAIN_NAME]" at bounding box center [1286, 16] width 66 height 11
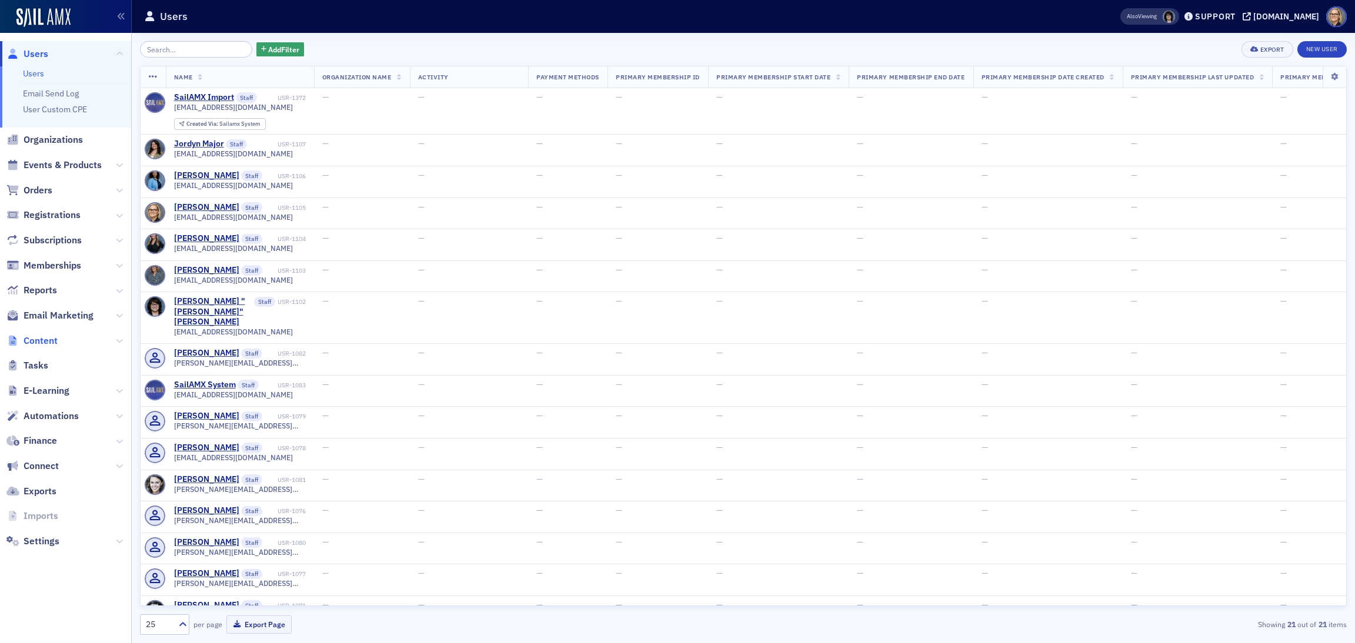
click at [38, 340] on span "Content" at bounding box center [41, 341] width 34 height 13
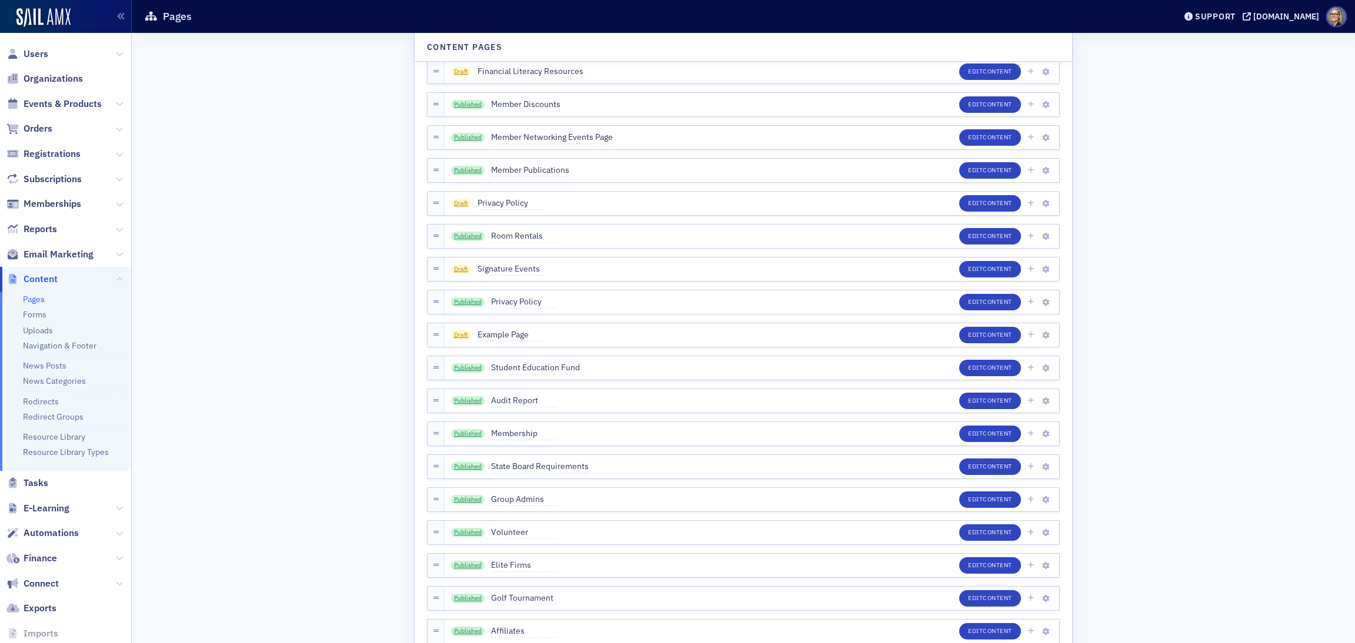
scroll to position [881, 0]
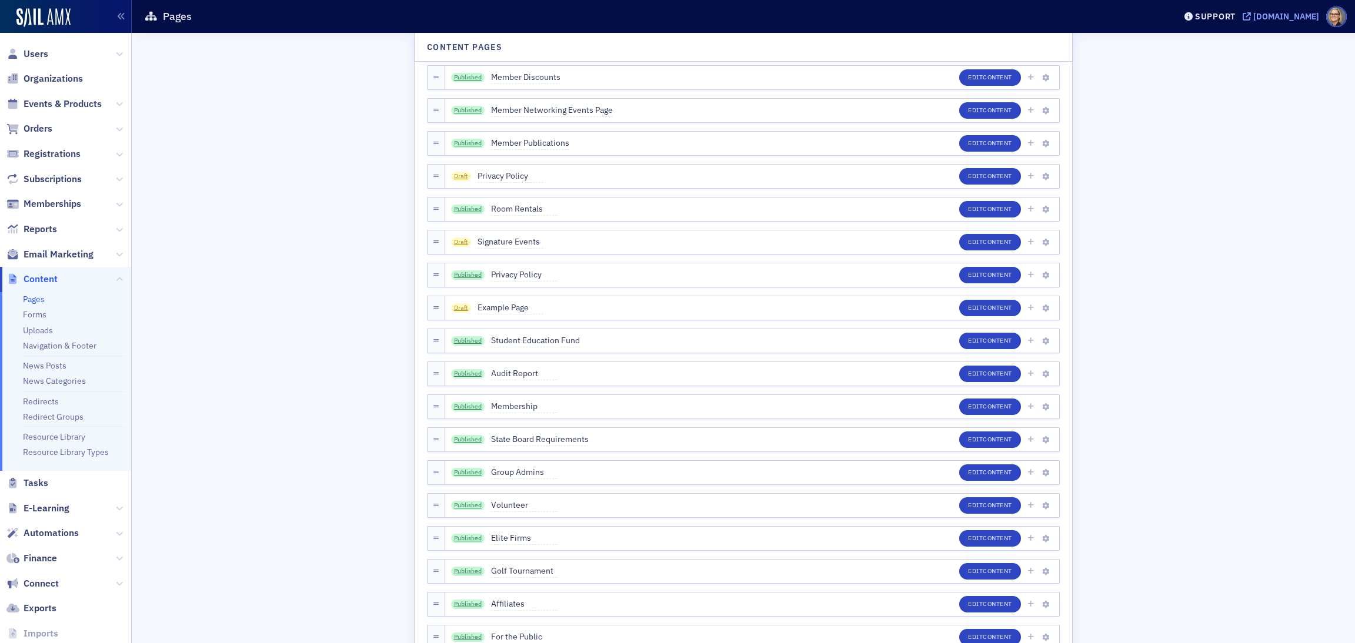
click at [1253, 16] on div "[DOMAIN_NAME]" at bounding box center [1286, 16] width 66 height 11
